Goal: Obtain resource: Obtain resource

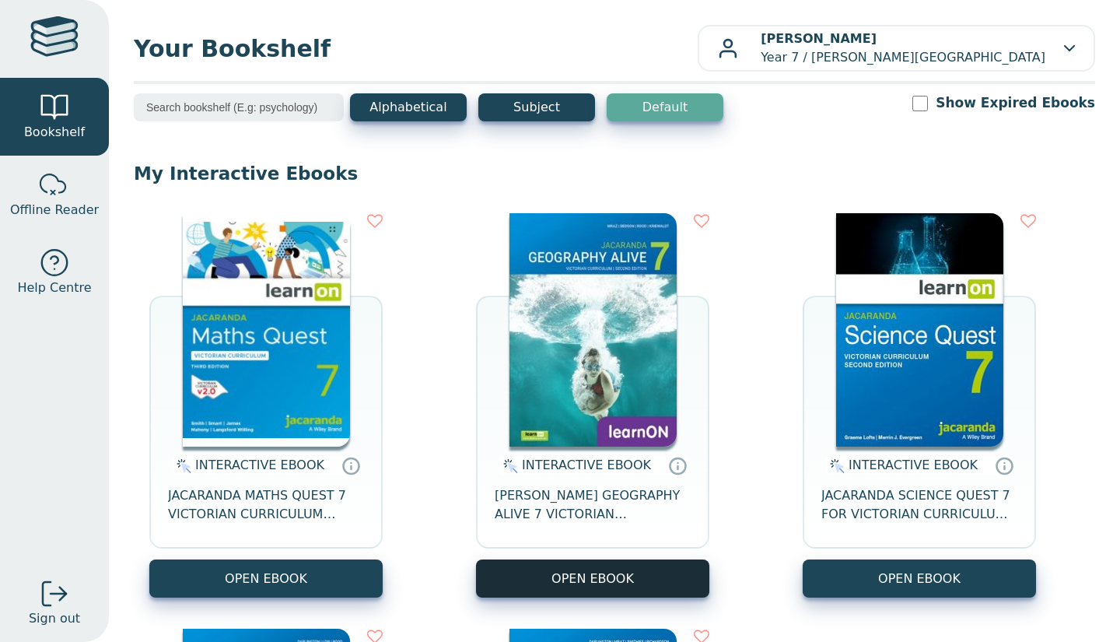
click at [534, 569] on button "OPEN EBOOK" at bounding box center [592, 578] width 233 height 38
click at [576, 559] on button "OPEN EBOOK" at bounding box center [592, 578] width 233 height 38
click at [546, 588] on button "OPEN EBOOK" at bounding box center [592, 578] width 233 height 38
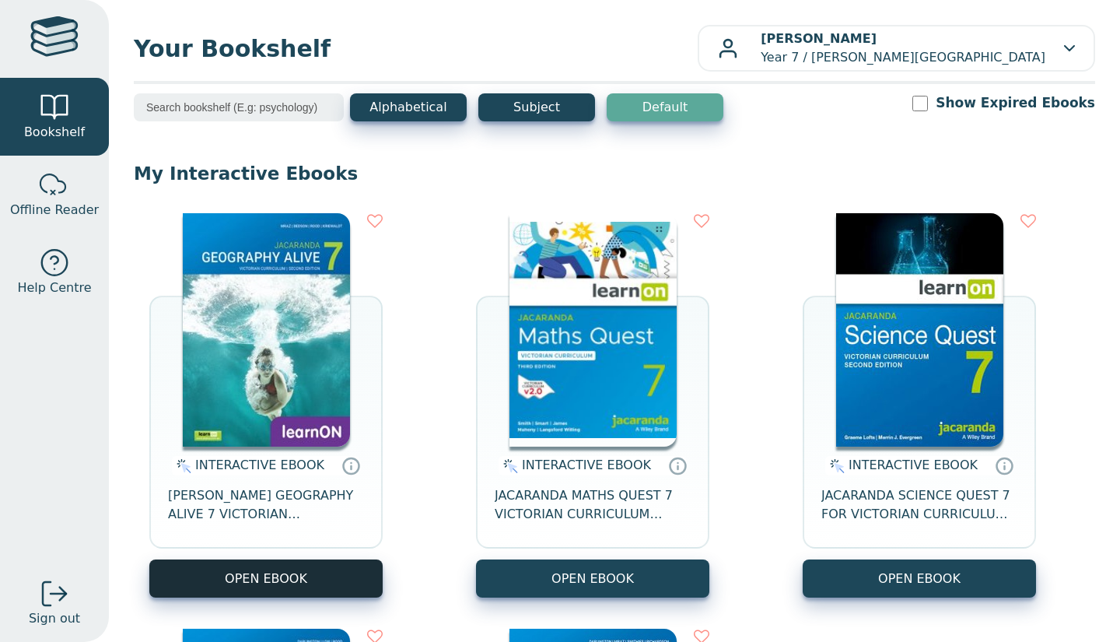
click at [352, 573] on button "OPEN EBOOK" at bounding box center [265, 578] width 233 height 38
